Goal: Information Seeking & Learning: Learn about a topic

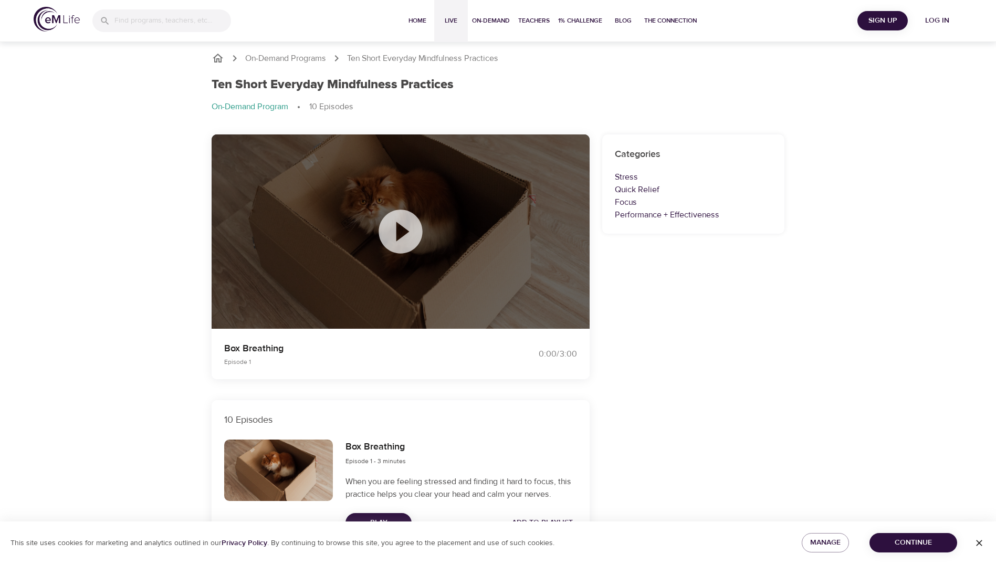
click at [450, 17] on span "Live" at bounding box center [450, 20] width 25 height 11
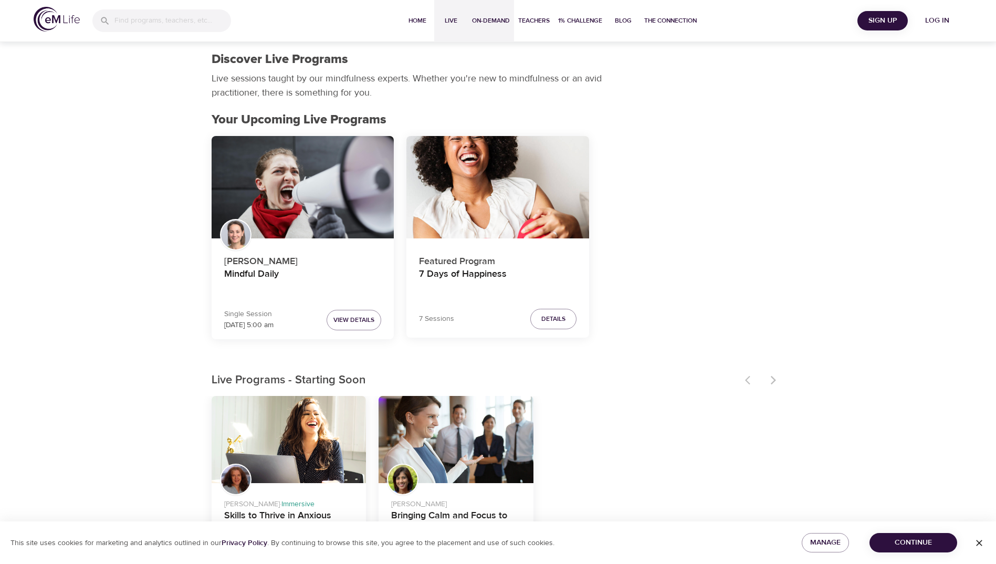
click at [485, 17] on span "On-Demand" at bounding box center [491, 20] width 38 height 11
select select "recent"
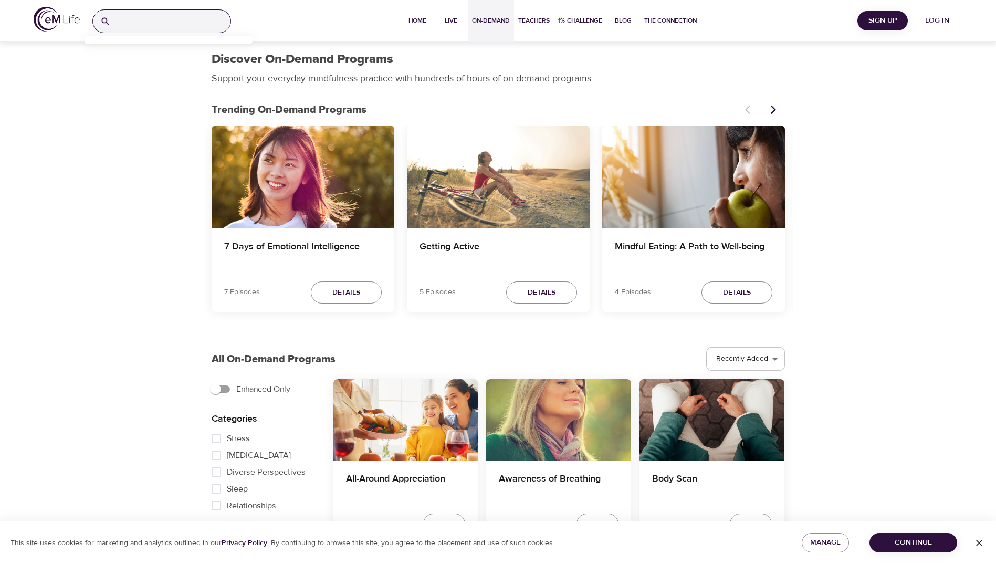
click at [130, 17] on input "search" at bounding box center [173, 21] width 116 height 23
click at [173, 18] on input "search" at bounding box center [173, 21] width 116 height 23
type input "[MEDICAL_DATA]."
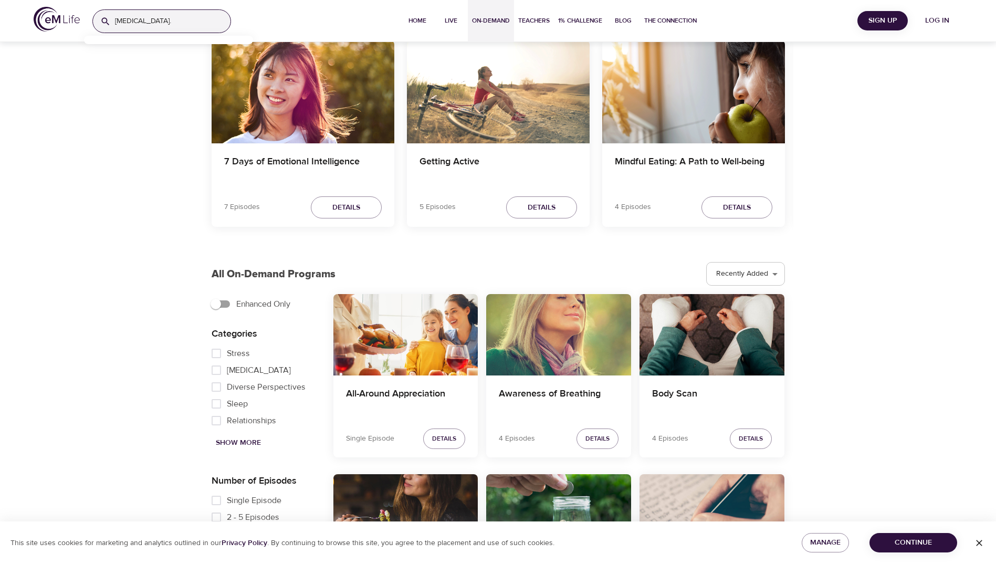
scroll to position [210, 0]
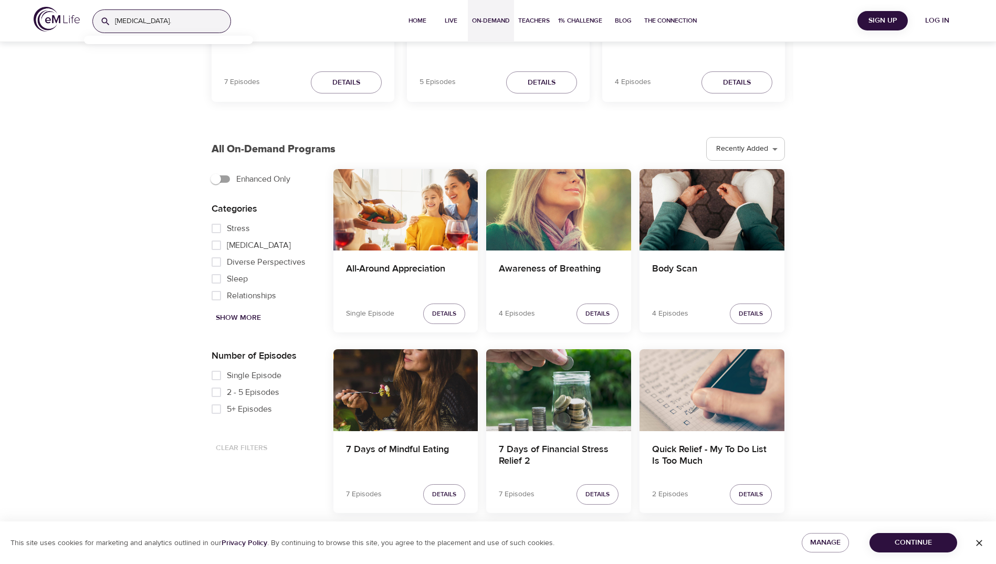
click at [608, 493] on span "Continue" at bounding box center [913, 542] width 71 height 13
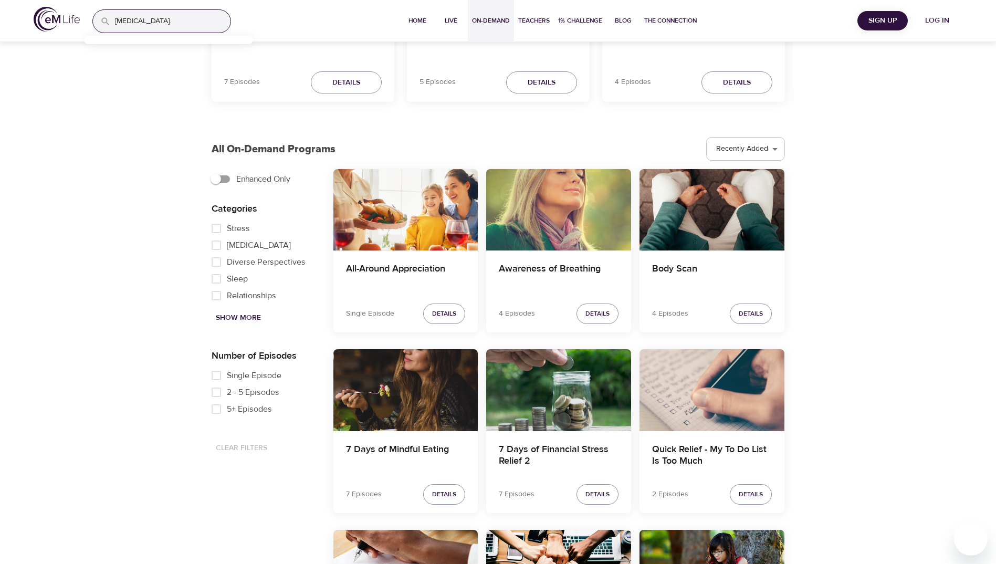
click at [235, 312] on span "Show More" at bounding box center [238, 317] width 45 height 13
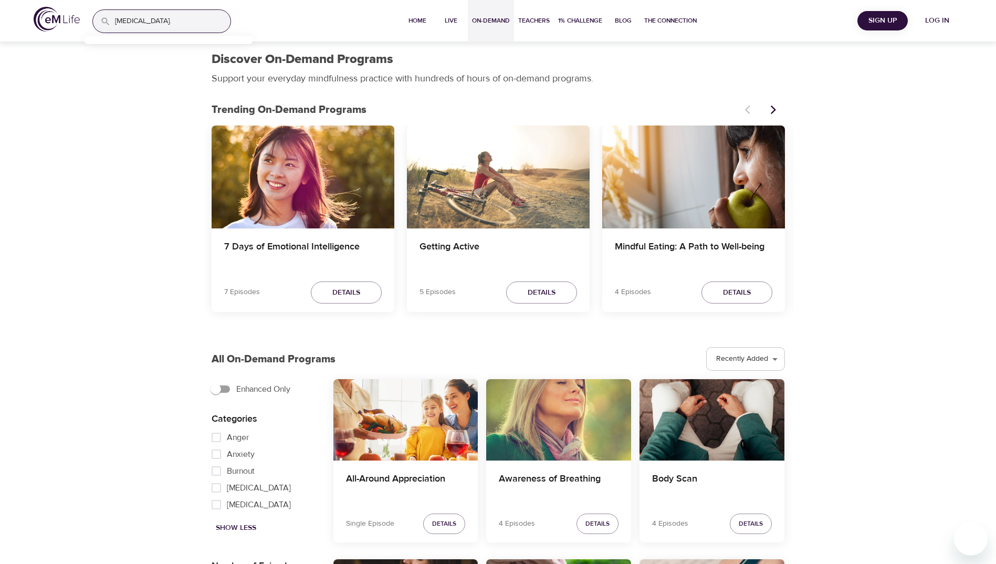
scroll to position [53, 0]
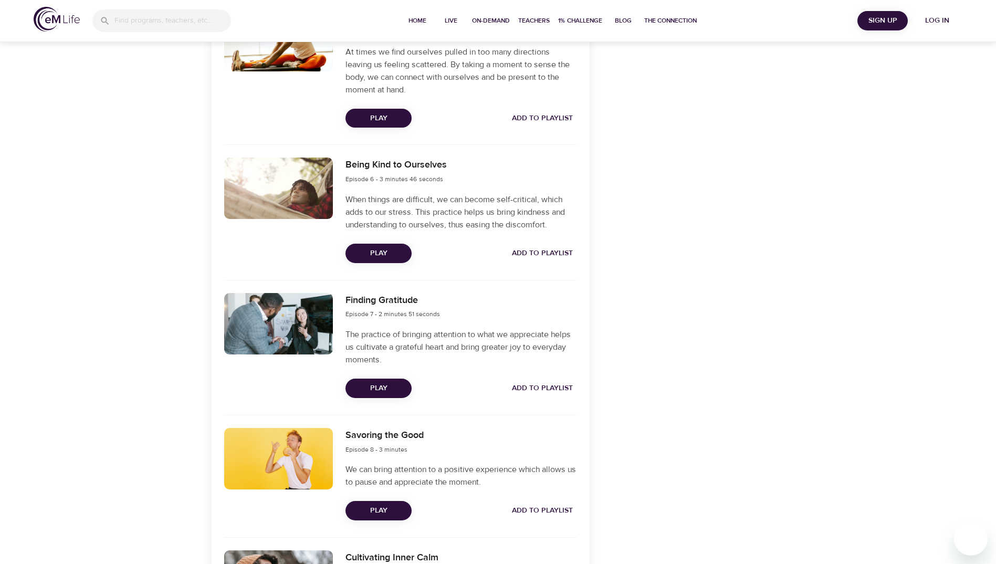
scroll to position [945, 0]
